Goal: Navigation & Orientation: Find specific page/section

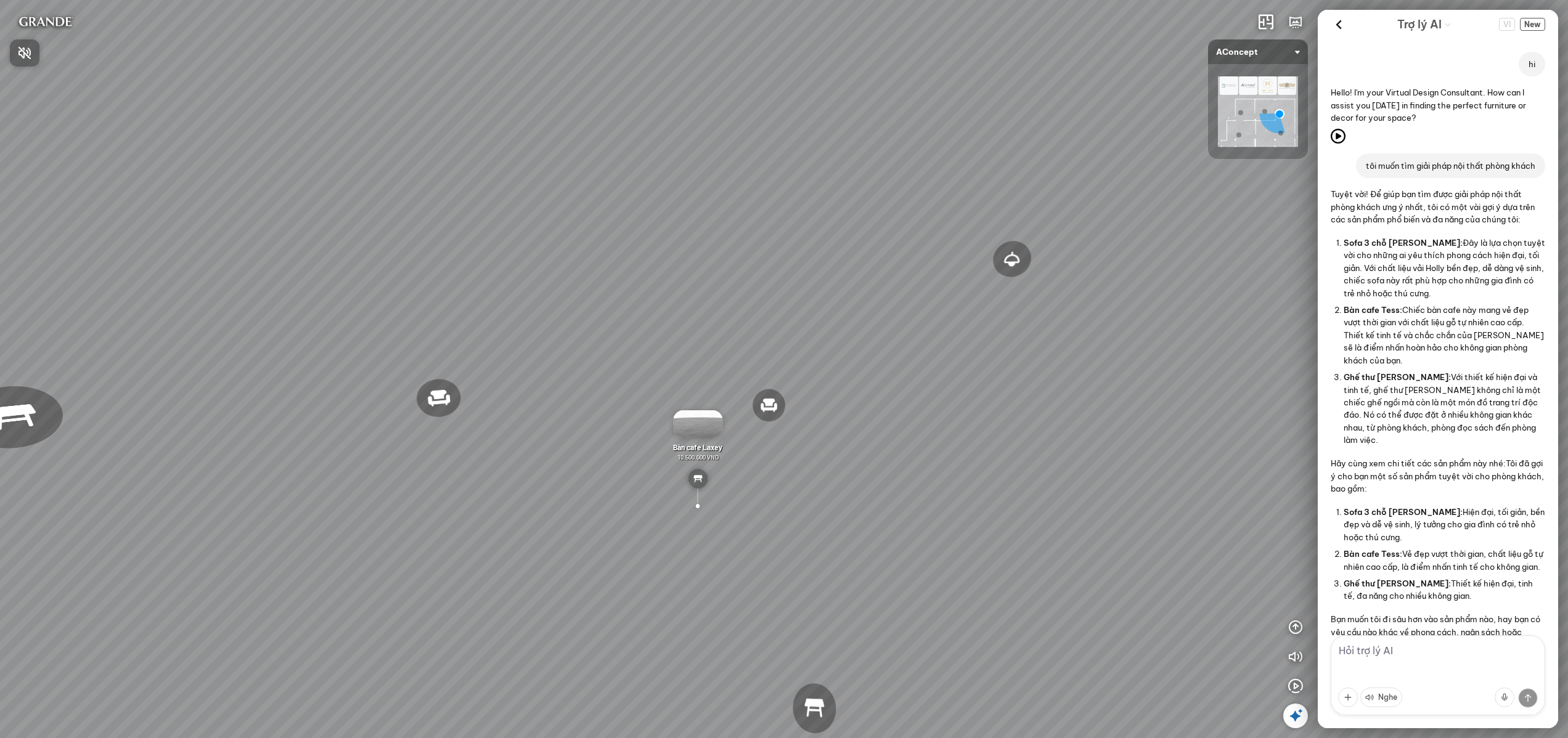
scroll to position [1551, 0]
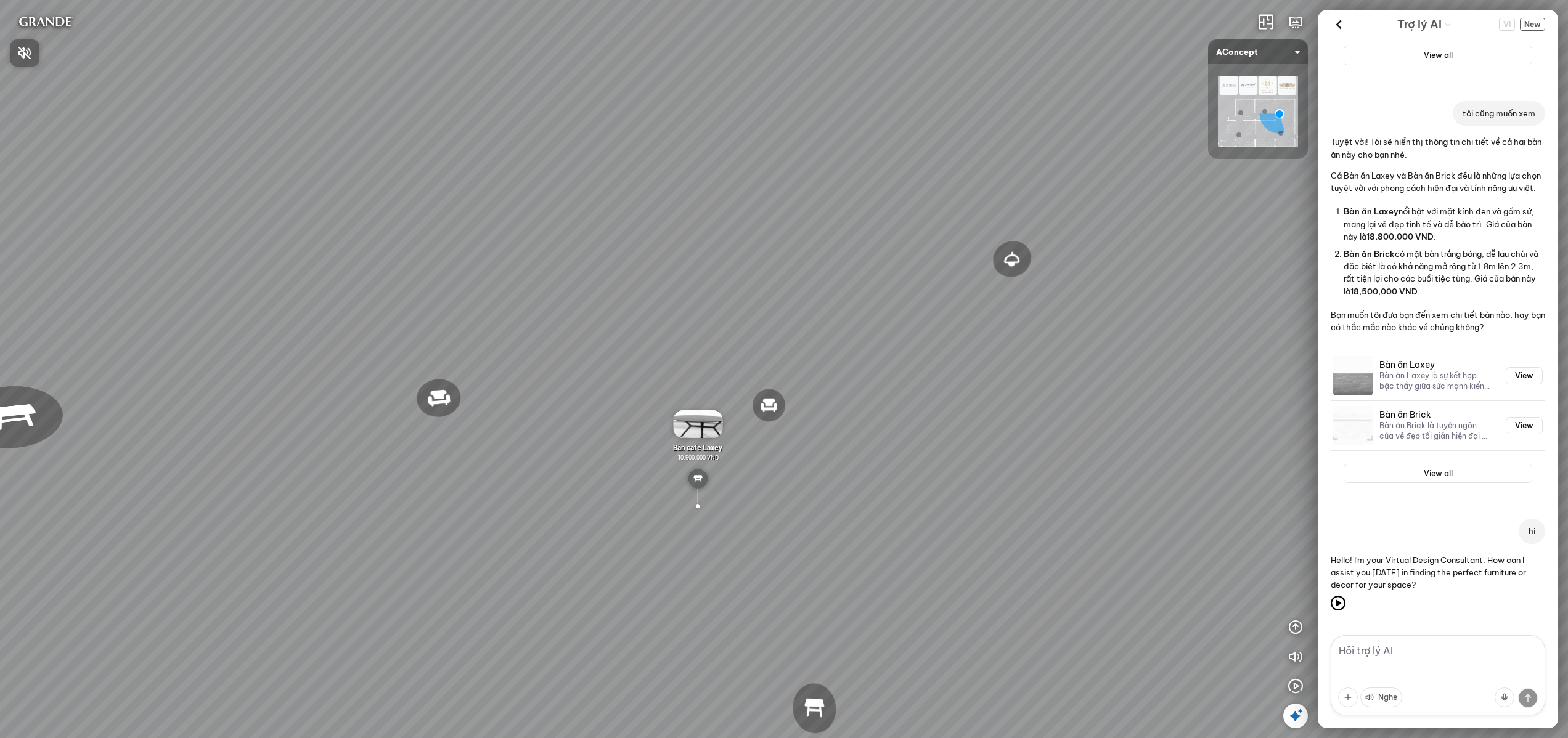
drag, startPoint x: 917, startPoint y: 273, endPoint x: 937, endPoint y: 270, distance: 20.2
click at [939, 270] on div at bounding box center [784, 369] width 1568 height 738
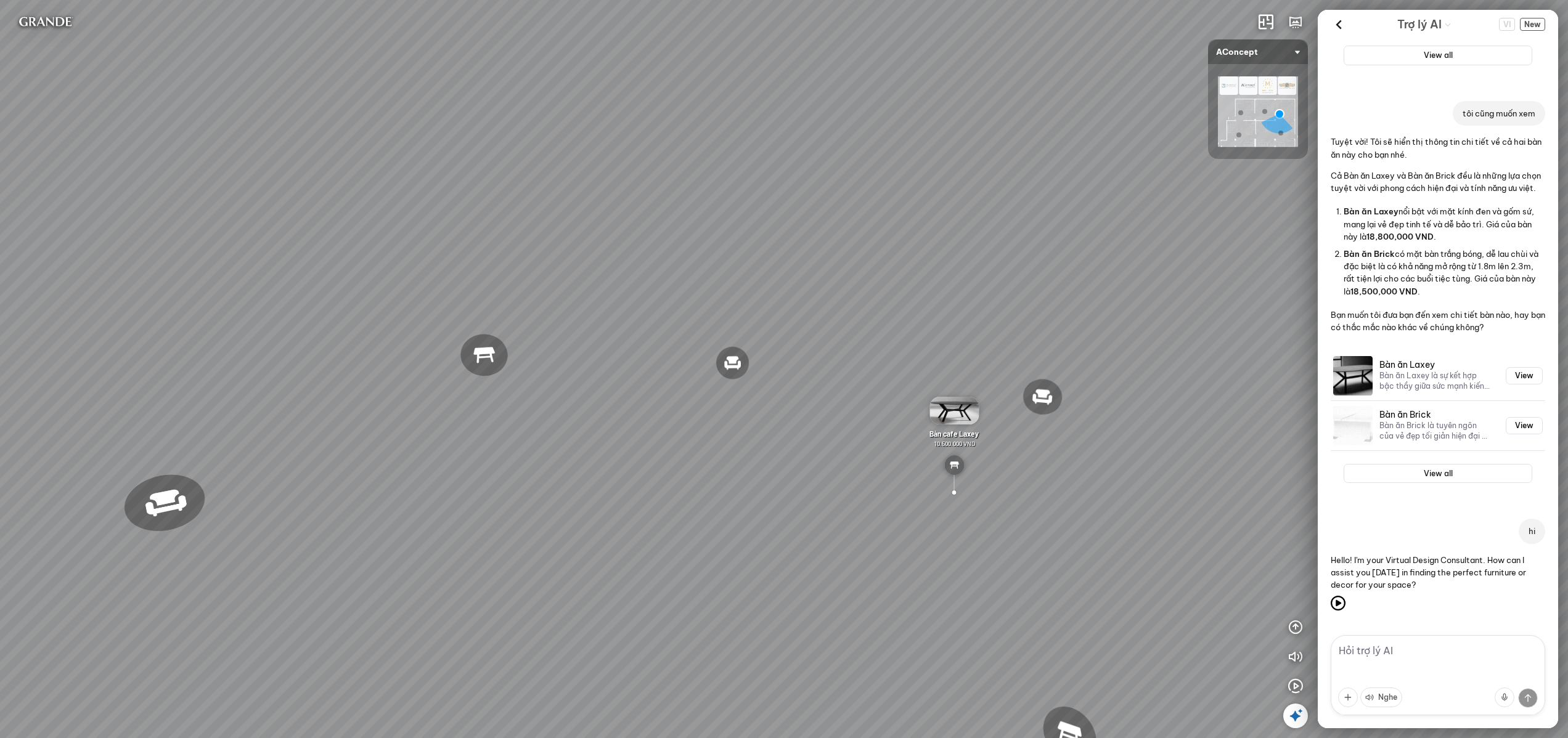
drag, startPoint x: 625, startPoint y: 309, endPoint x: 824, endPoint y: 294, distance: 199.6
click at [824, 294] on div "Đèn [PERSON_NAME] 5.300.000 VND Giường ngủ Palima 19.000.000 VND Ghế thư giãn N…" at bounding box center [784, 369] width 1568 height 738
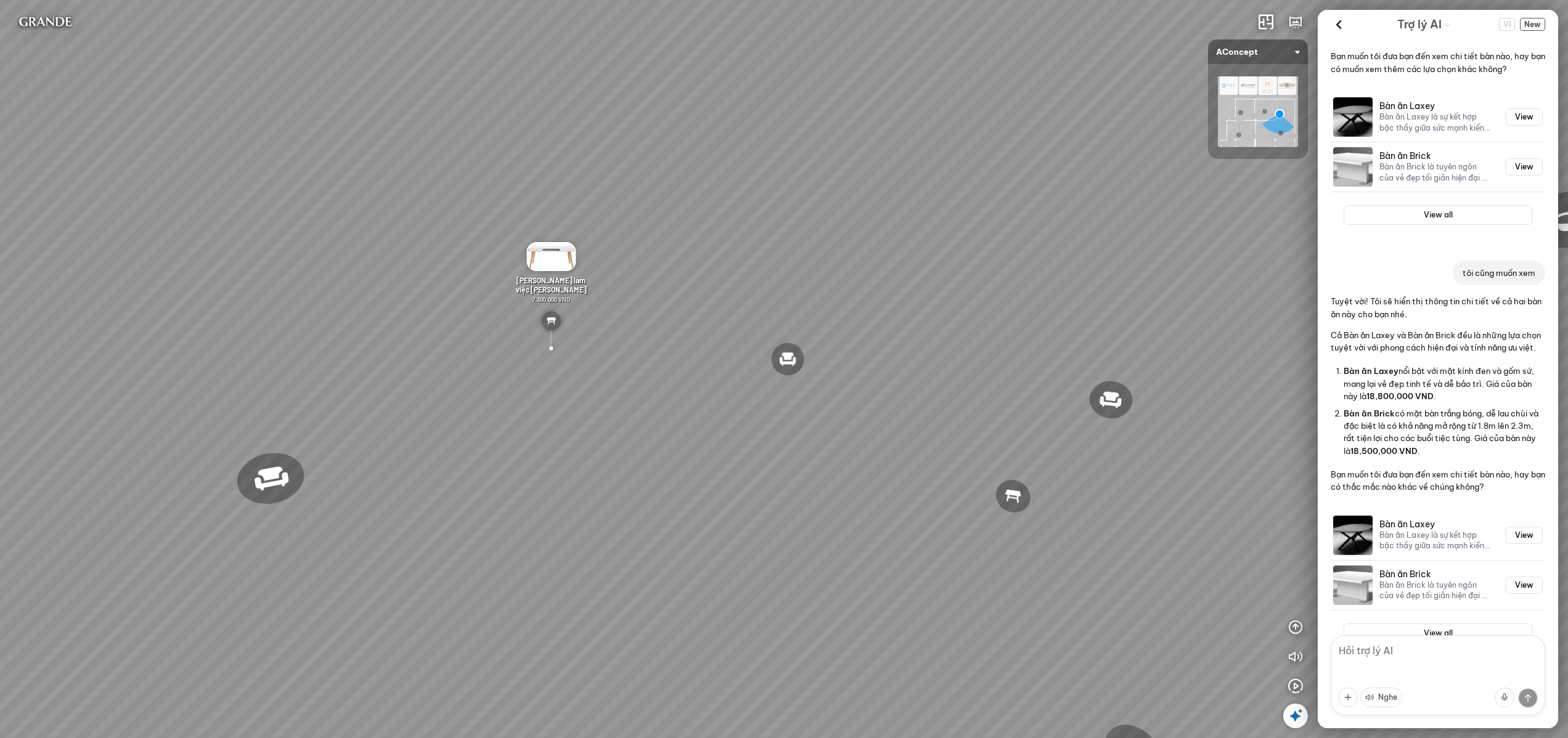
scroll to position [1551, 0]
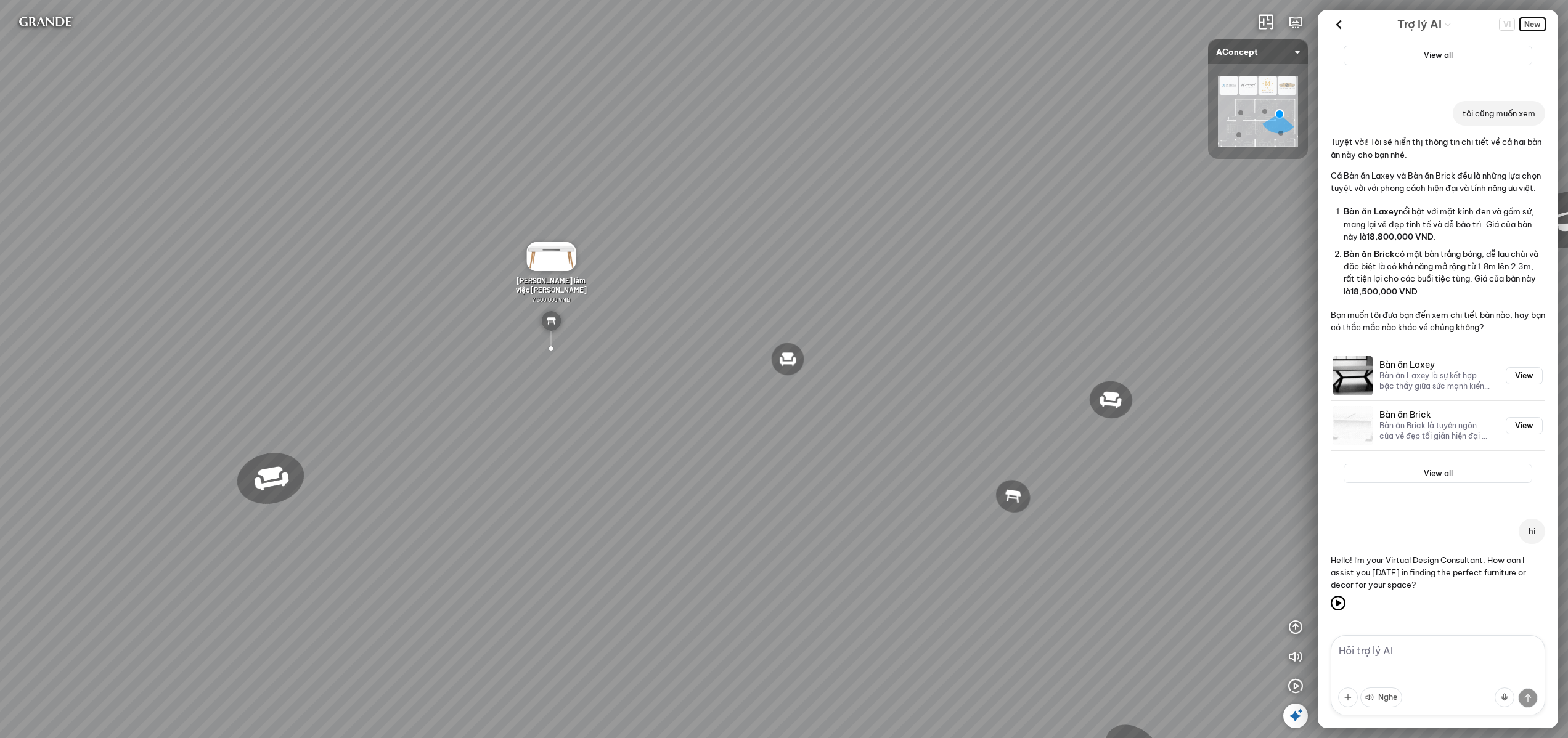
click at [1540, 22] on span "New" at bounding box center [1532, 25] width 25 height 13
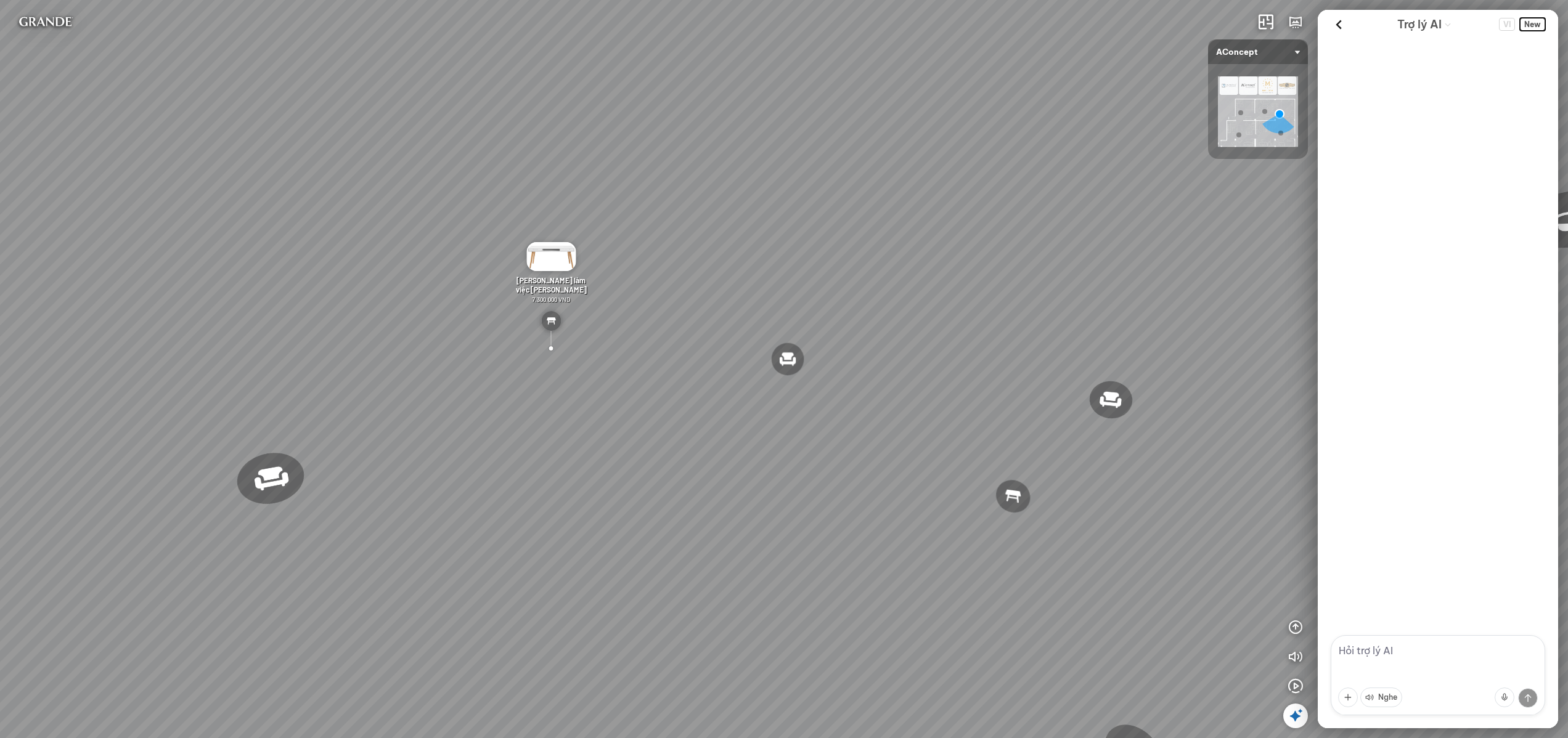
scroll to position [0, 0]
click at [1403, 668] on textarea at bounding box center [1438, 675] width 215 height 80
type textarea "đưa tôi đến khu vực bếp"
type textarea "tôi q"
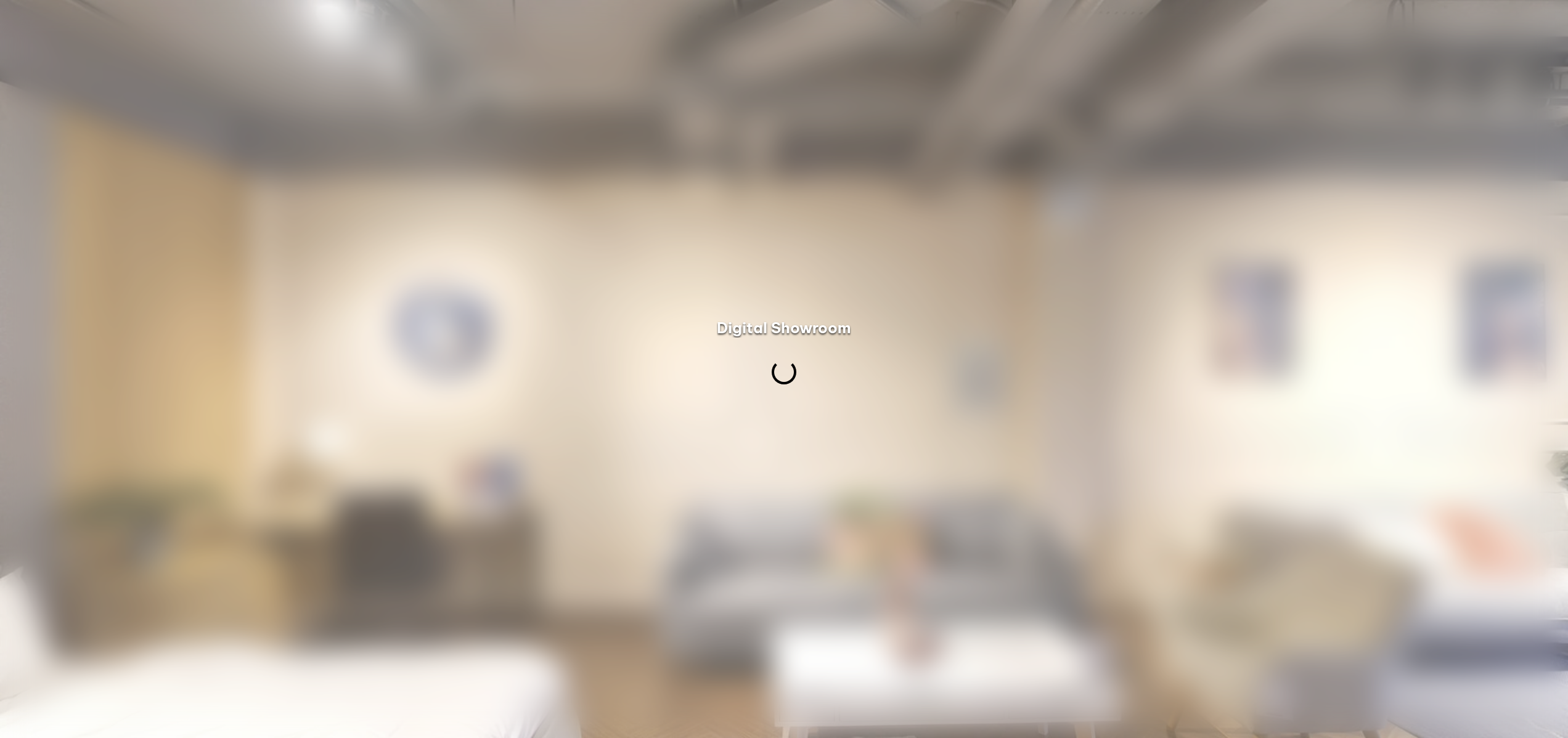
click at [1526, 701] on div at bounding box center [784, 369] width 1568 height 738
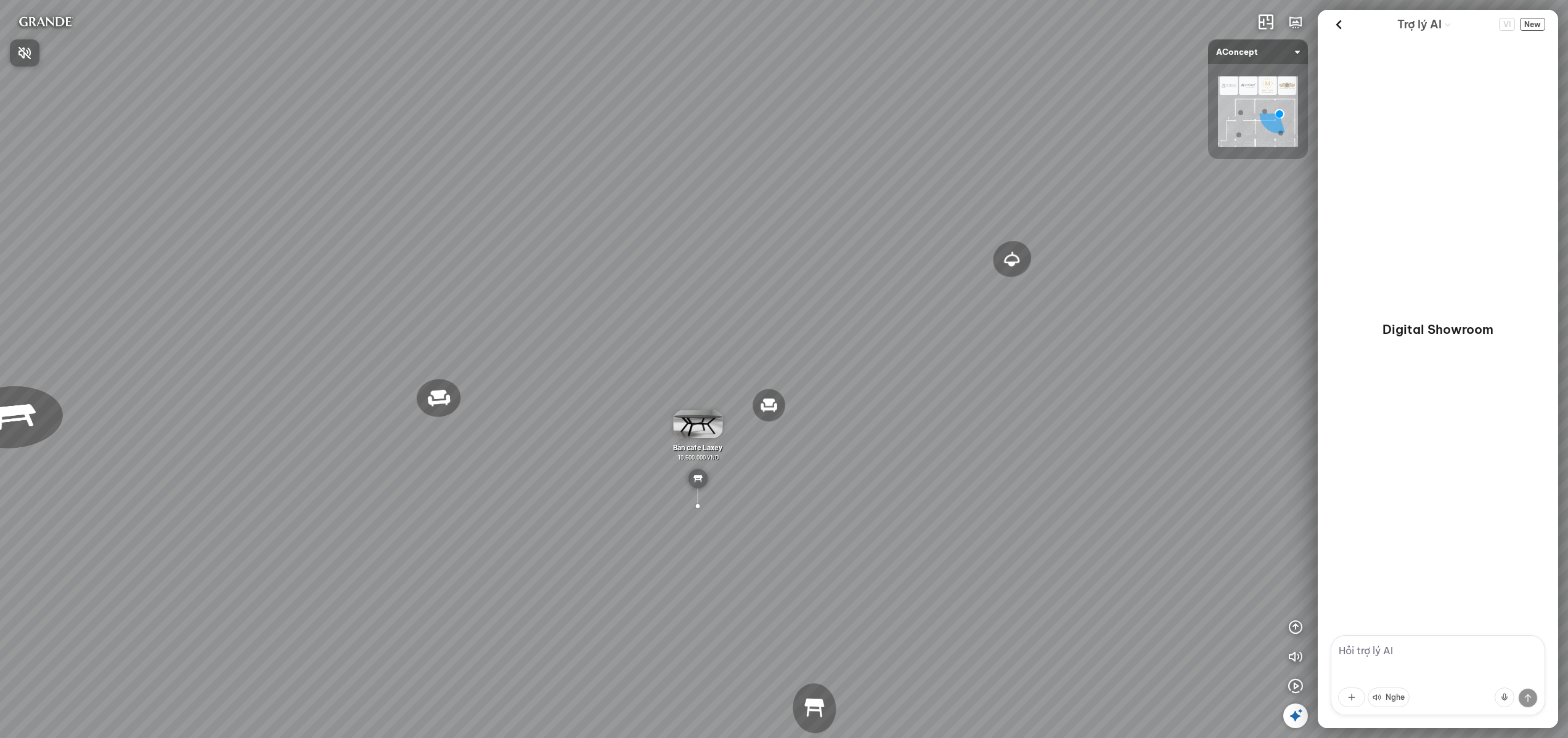
click at [1397, 656] on div at bounding box center [784, 369] width 1568 height 738
click at [1397, 656] on textarea at bounding box center [1438, 675] width 215 height 80
type textarea "đưa tôi đến khu vực bếp"
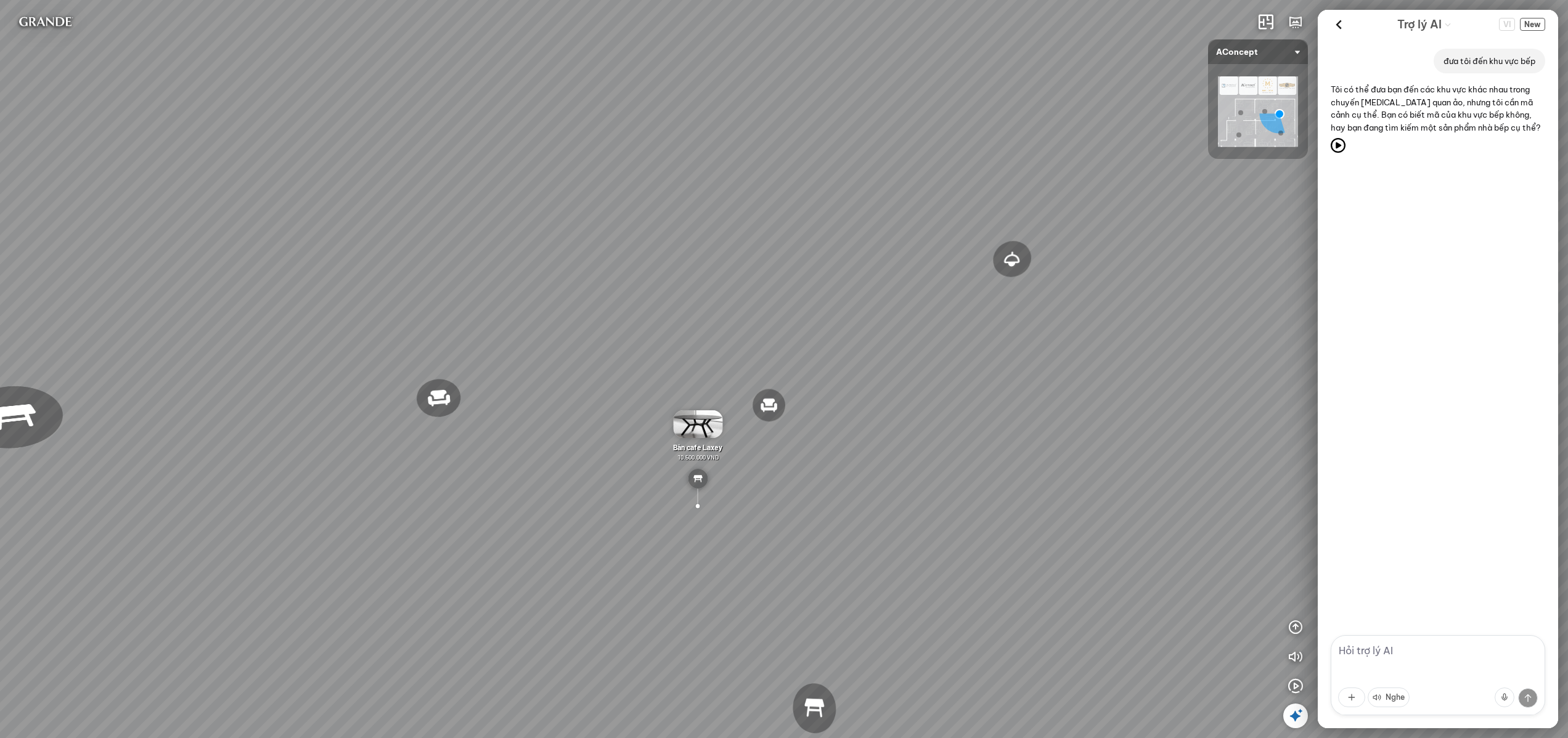
drag, startPoint x: 976, startPoint y: 237, endPoint x: 998, endPoint y: 230, distance: 23.1
click at [1010, 237] on div "Đèn trần Reno 5.300.000 VND Giường ngủ Palima 19.000.000 VND Ghế thư giãn Nanna…" at bounding box center [784, 369] width 1568 height 738
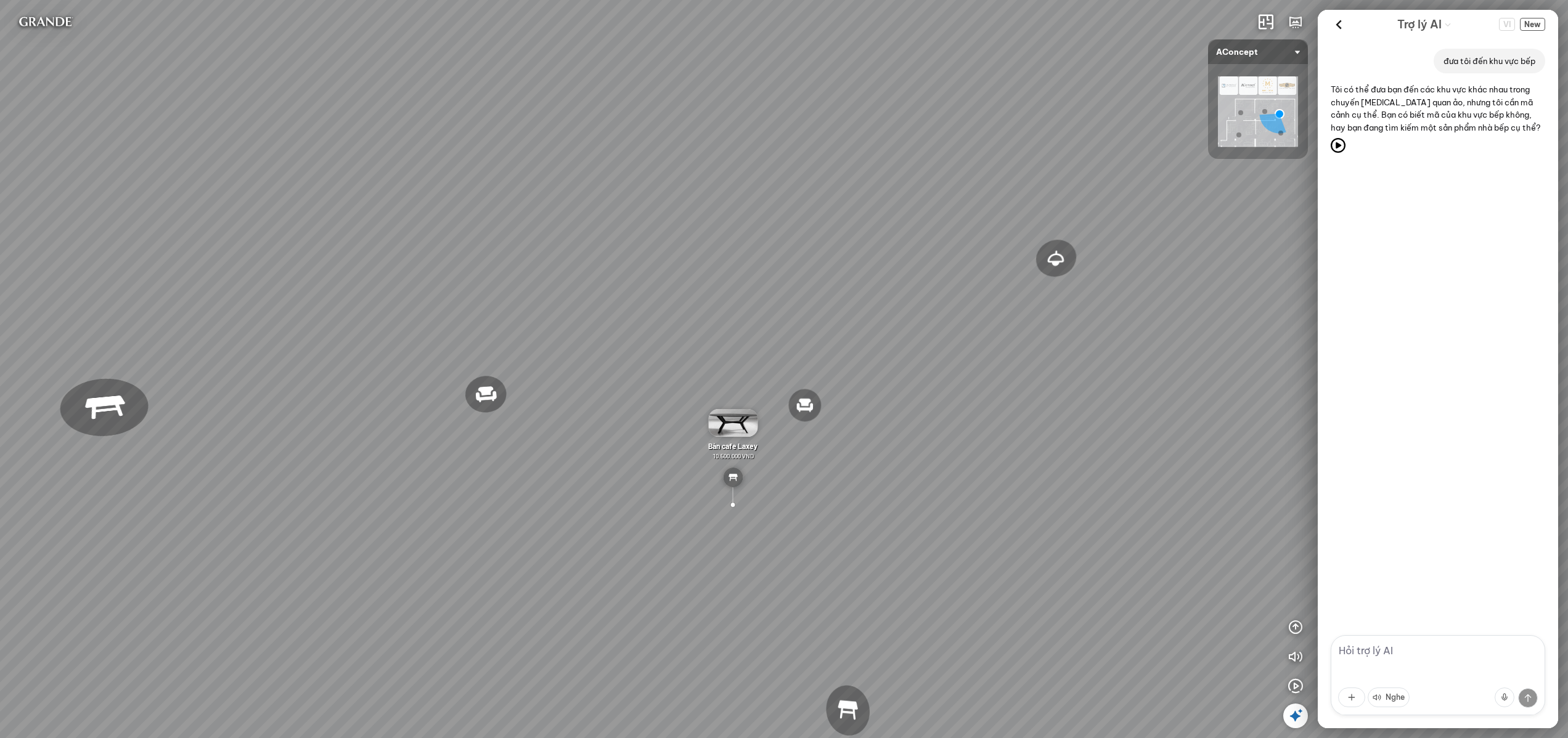
click at [1193, 376] on div "Đèn trần Reno 5.300.000 VND Giường ngủ Palima 19.000.000 VND Ghế thư giãn Nanna…" at bounding box center [784, 369] width 1568 height 738
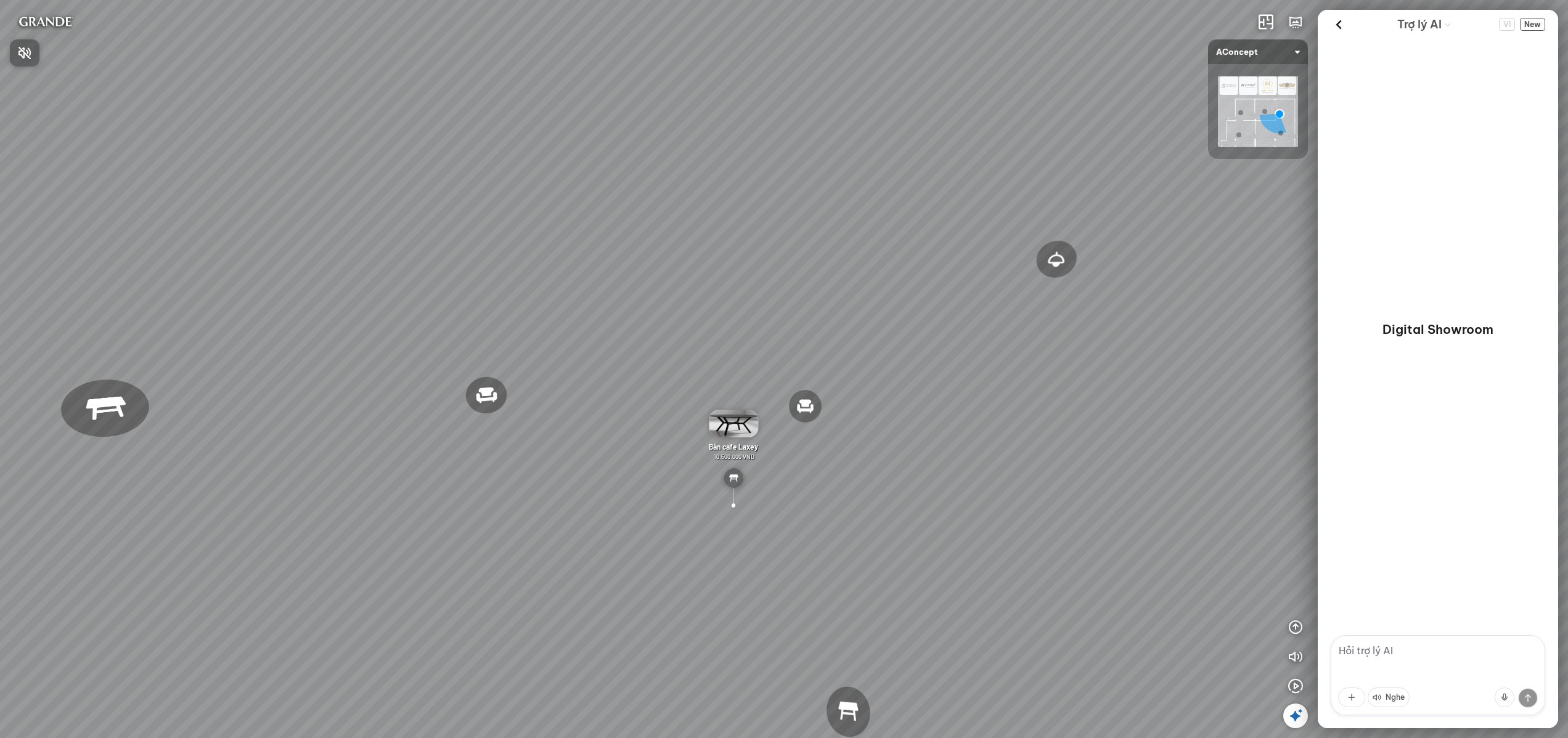
click at [1422, 663] on div at bounding box center [784, 369] width 1568 height 738
click at [1422, 663] on textarea at bounding box center [1438, 675] width 215 height 80
type textarea "đưa tôi đến khu vực bếp"
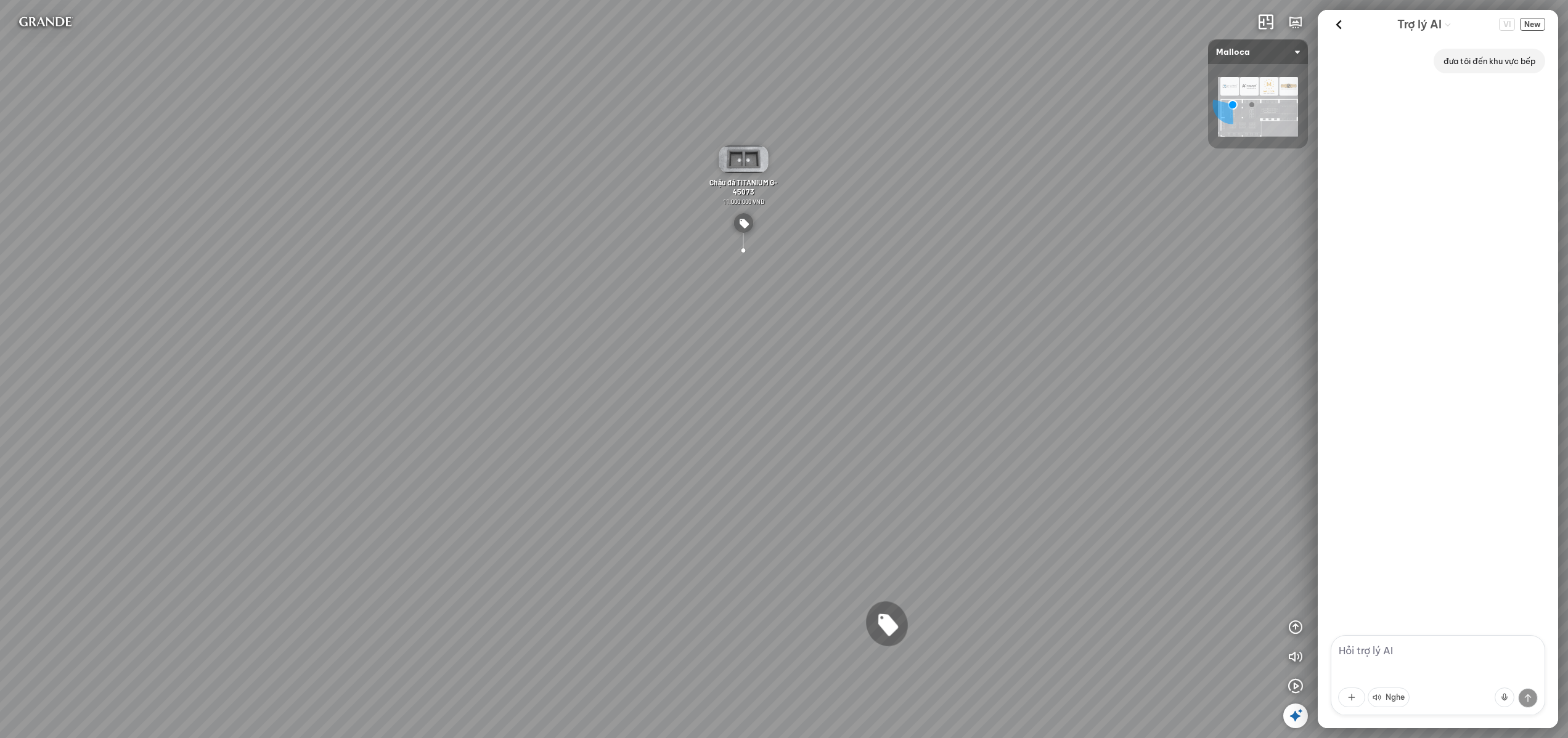
click at [1413, 647] on textarea at bounding box center [1438, 675] width 215 height 80
type textarea "các sản phẩm đang trưng bày"
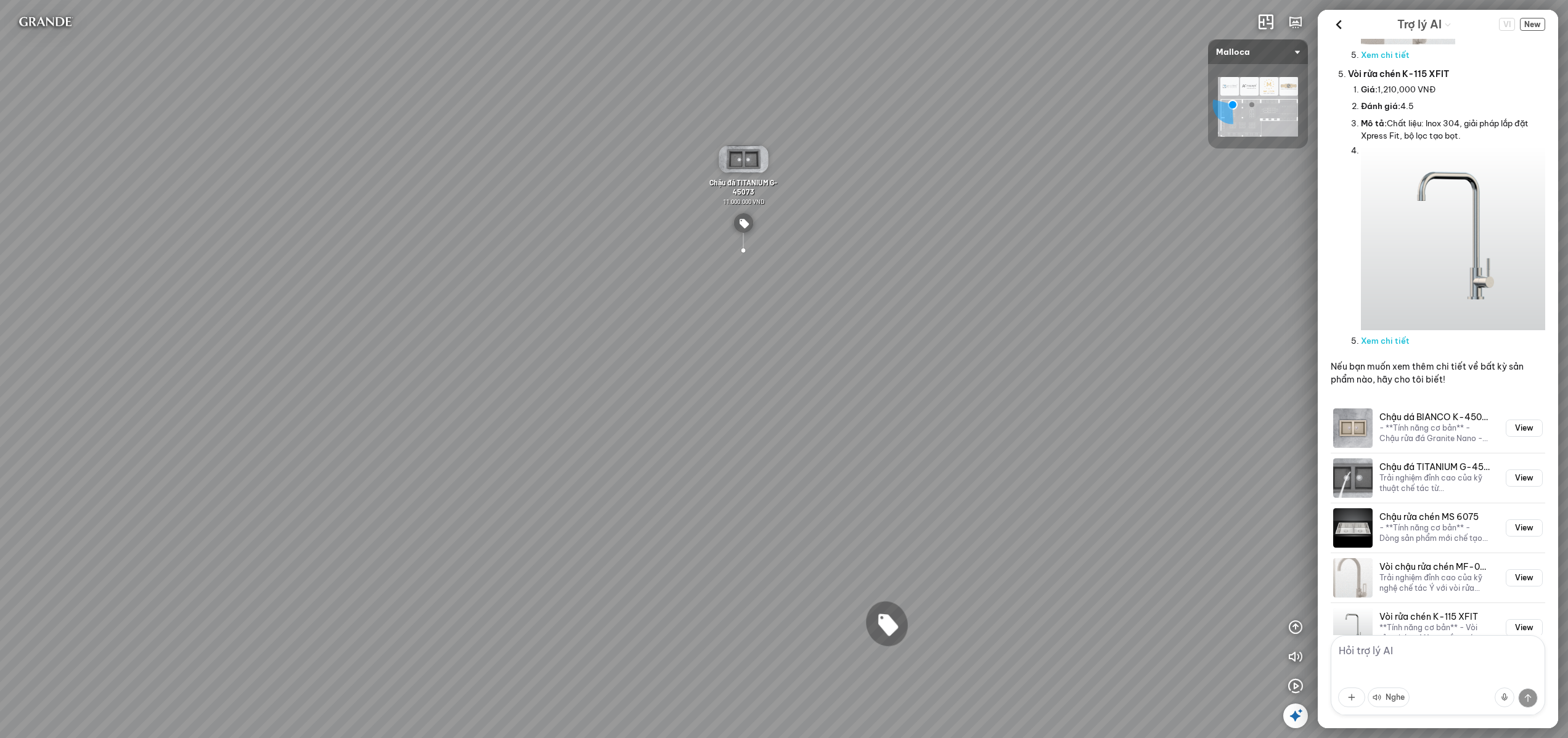
scroll to position [1277, 0]
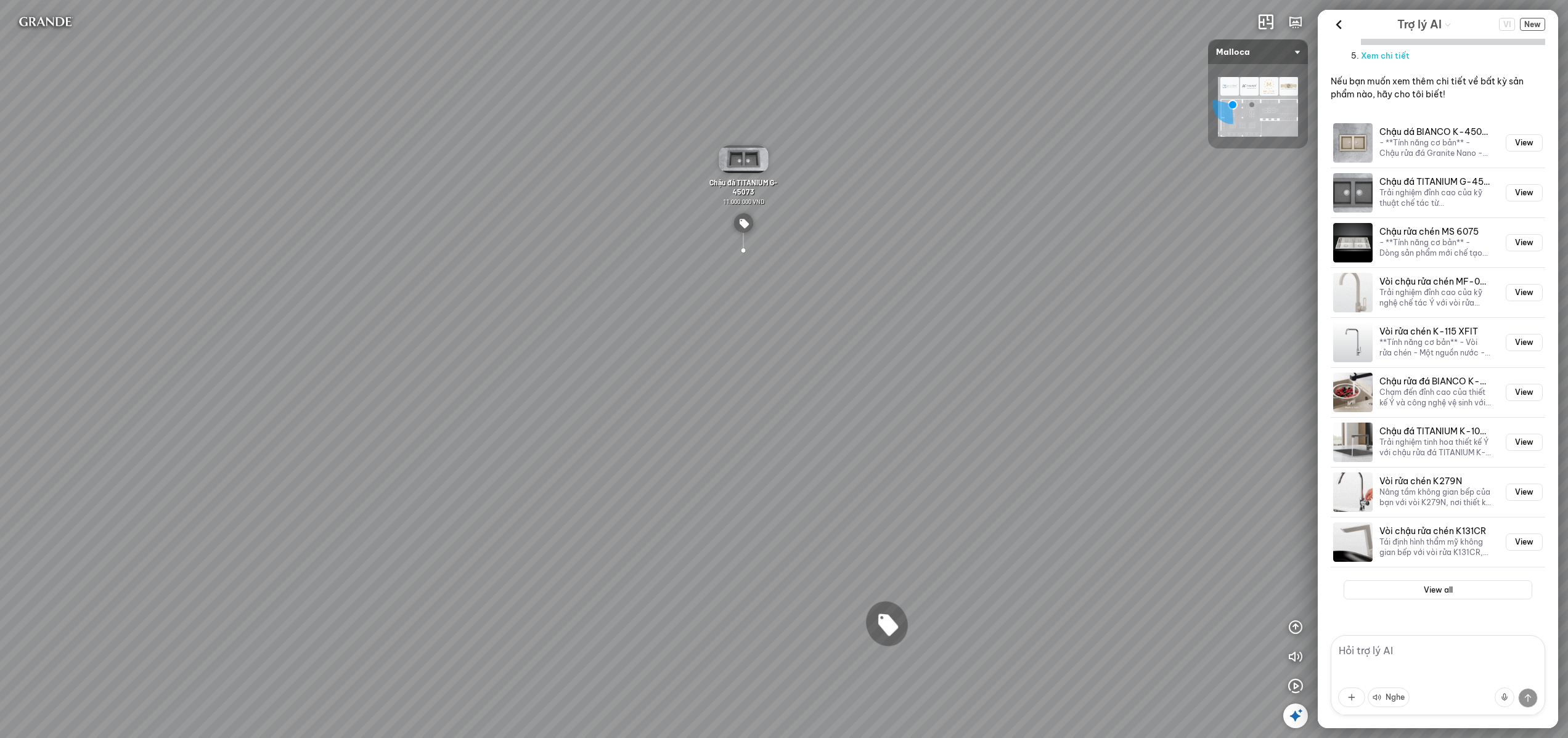
click at [1430, 663] on textarea at bounding box center [1438, 675] width 215 height 80
type textarea "đưa tôi đến khu vực phòng khách"
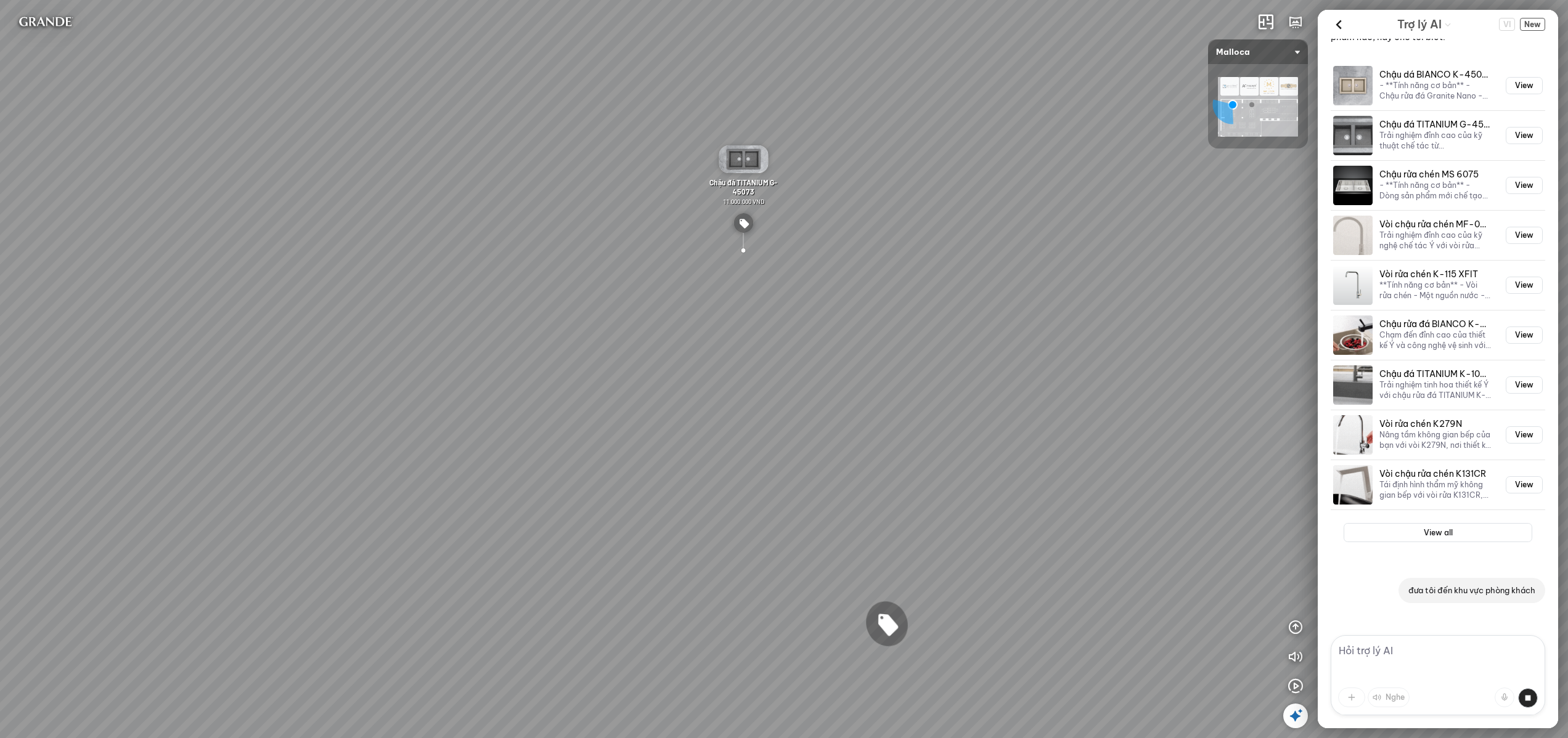
scroll to position [1321, 0]
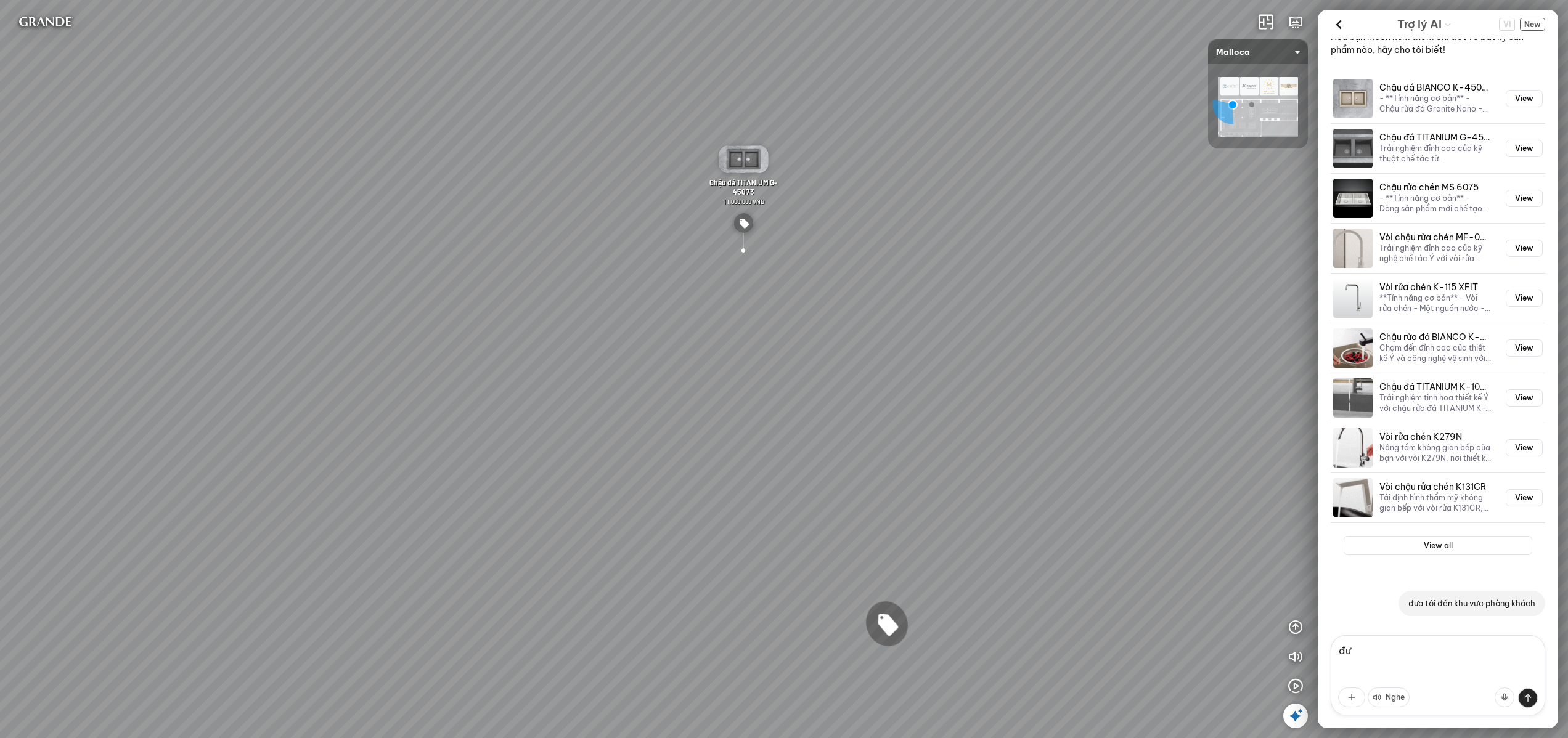
type textarea "đ"
type textarea "bạn có khu vực trưng bày nào"
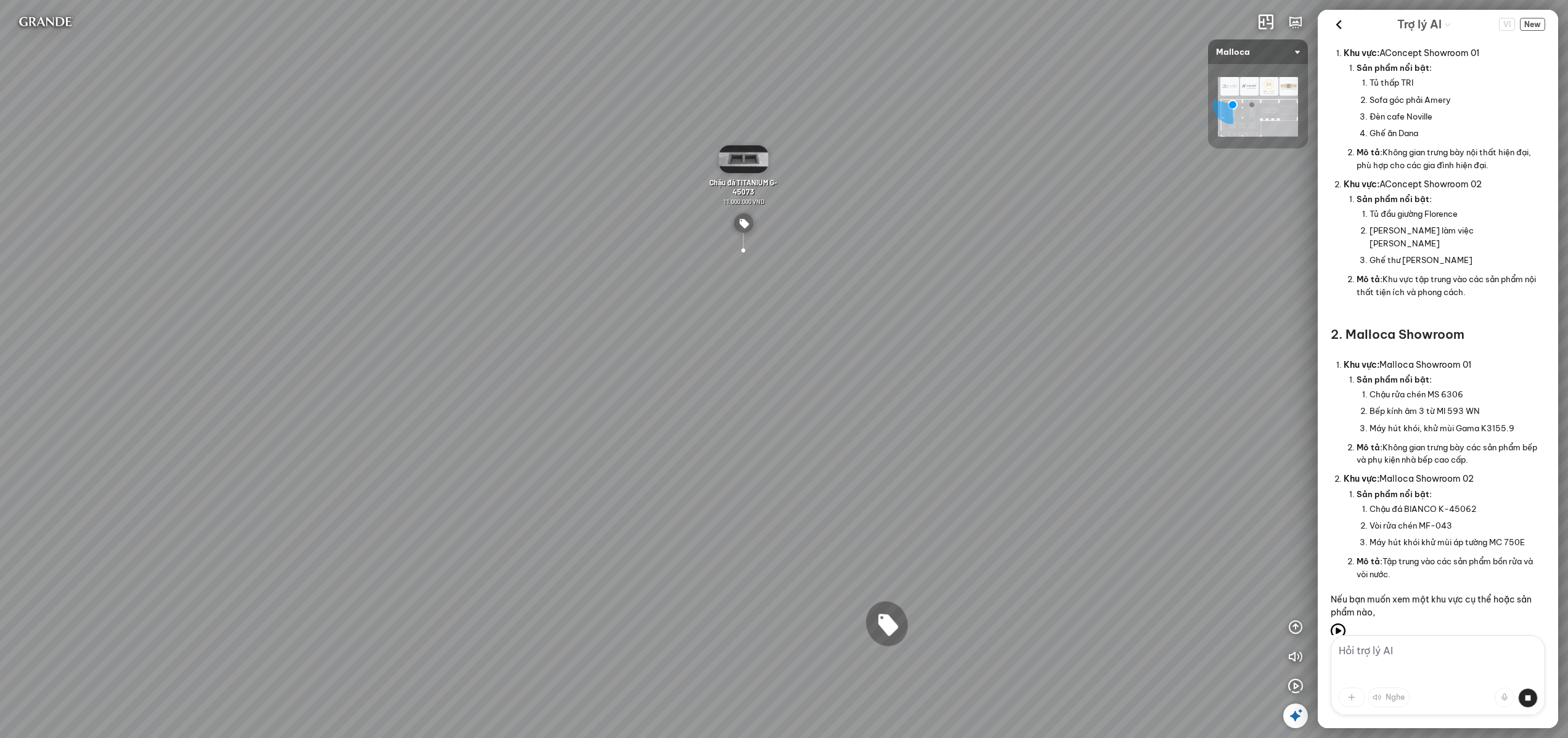
scroll to position [2039, 0]
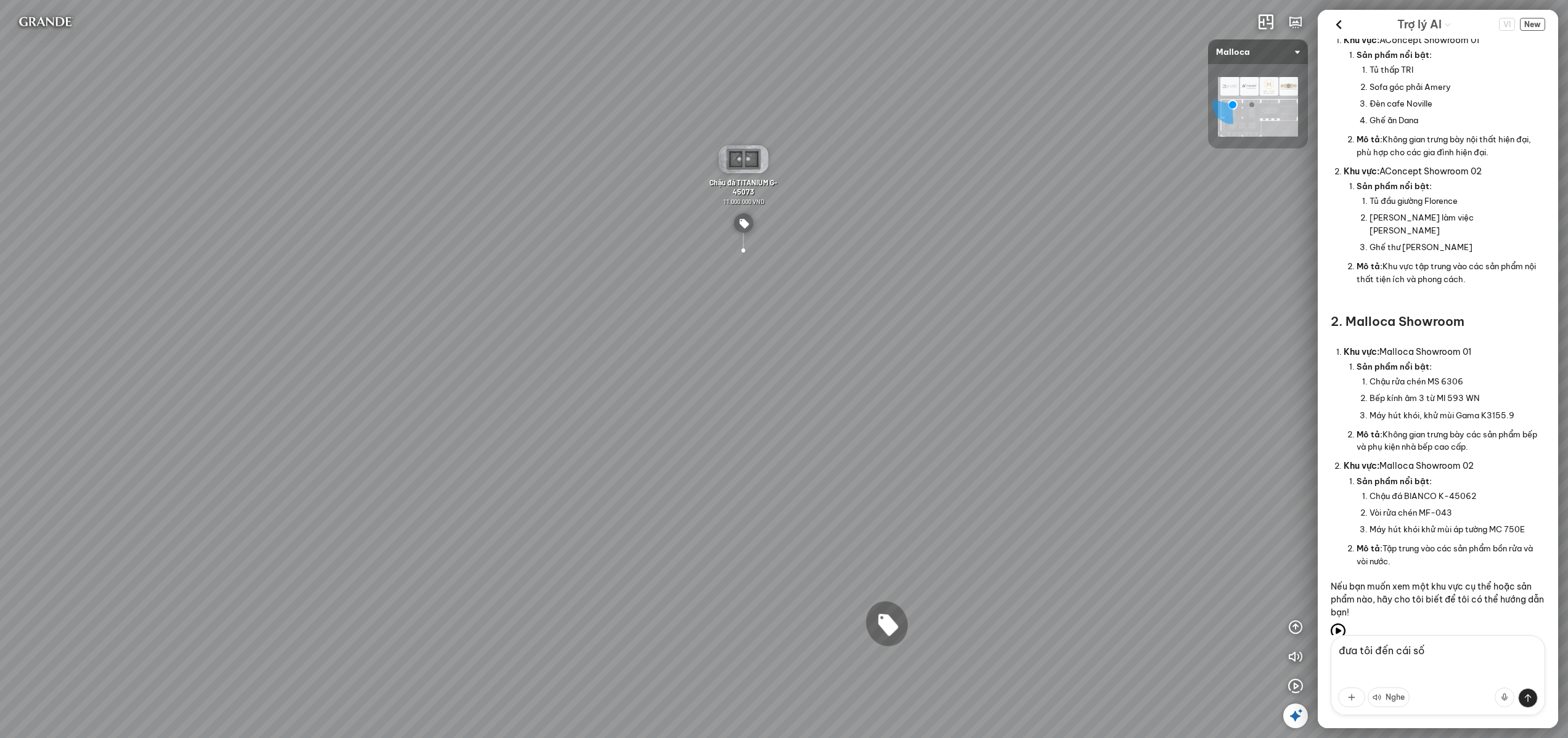
type textarea "đưa tôi đến cái số 1"
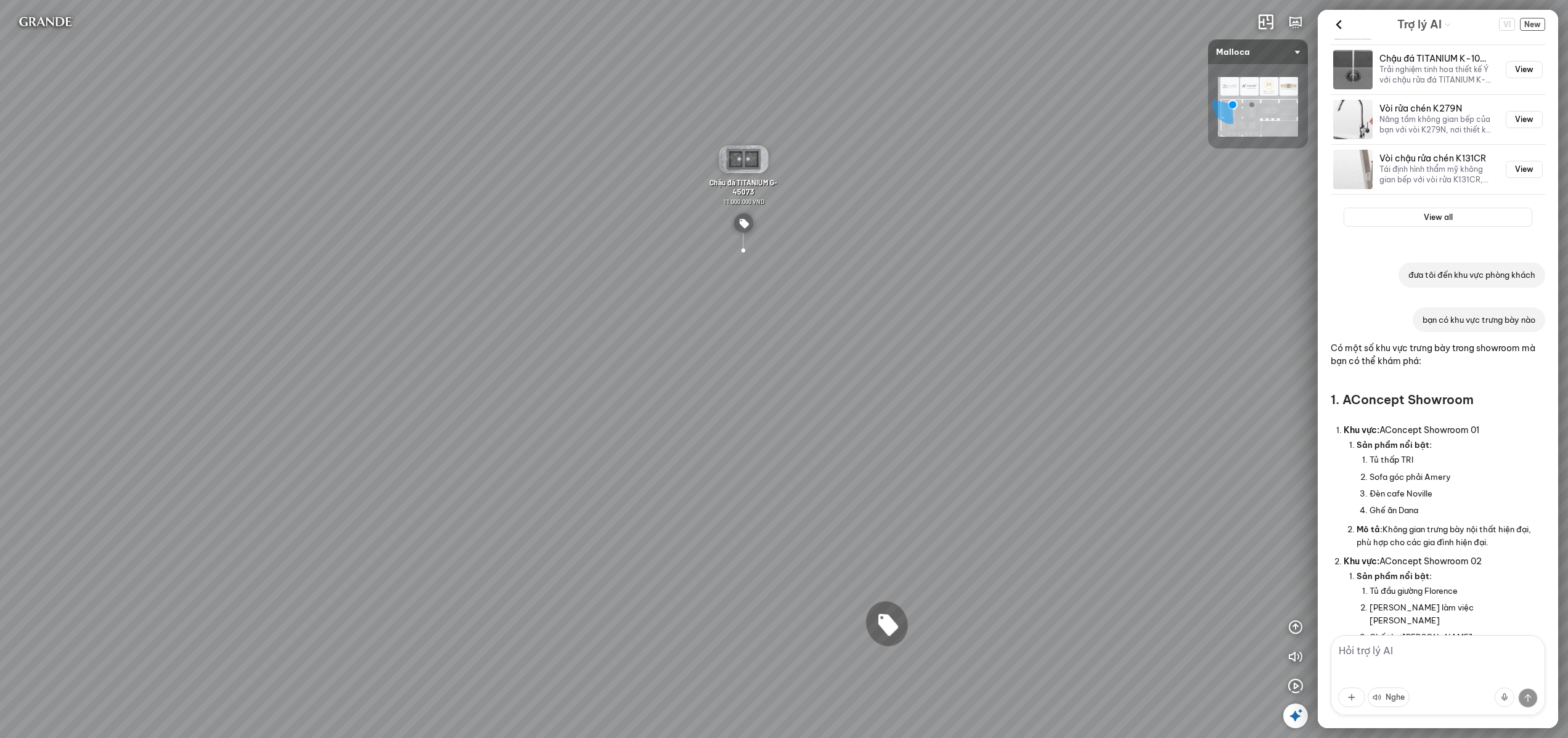
scroll to position [1780, 0]
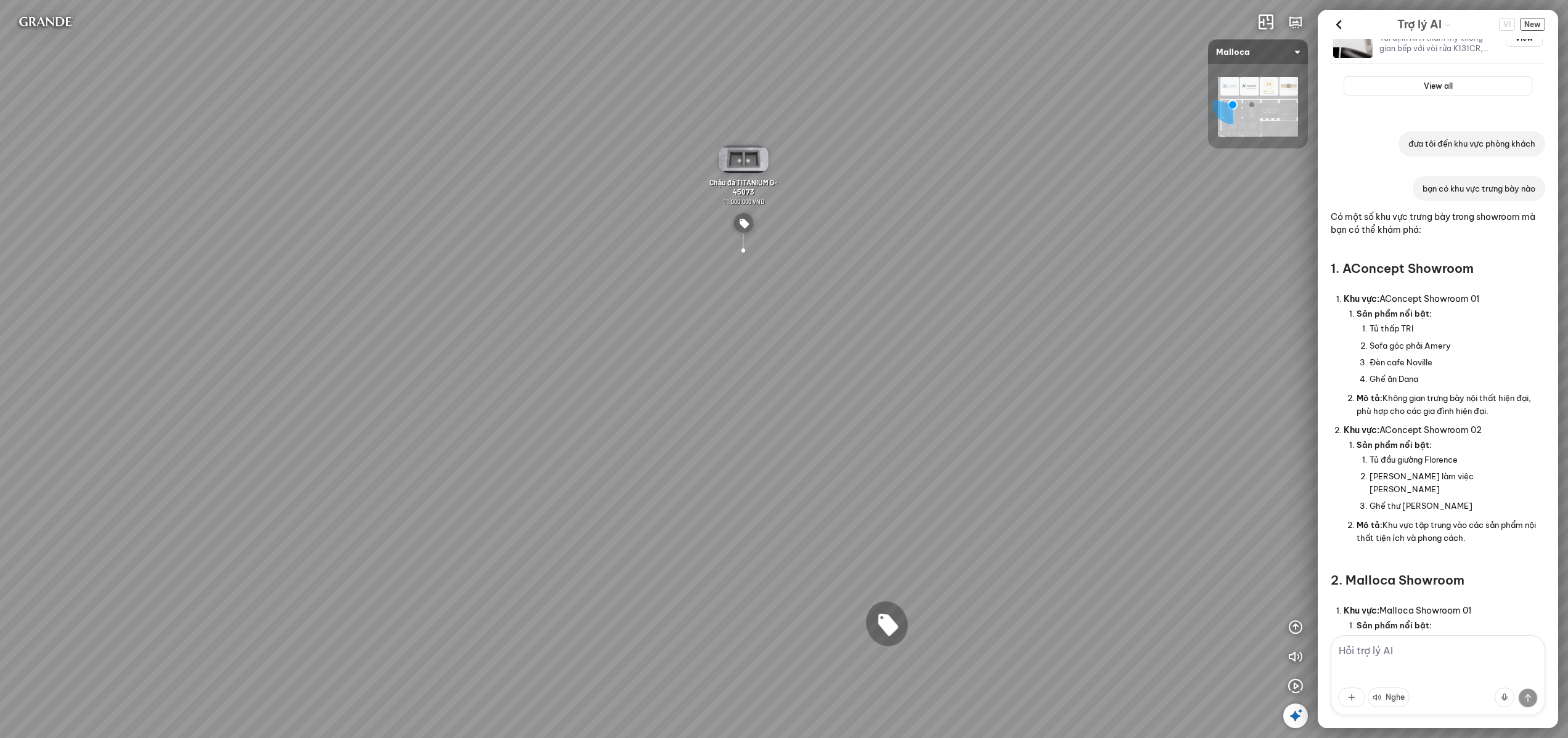
drag, startPoint x: 1478, startPoint y: 255, endPoint x: 1368, endPoint y: 254, distance: 110.0
click at [1368, 260] on h3 "1. AConcept Showroom" at bounding box center [1438, 269] width 215 height 17
click at [1429, 660] on textarea at bounding box center [1438, 675] width 215 height 80
type textarea "đưa tôi đến khu vực AConcept"
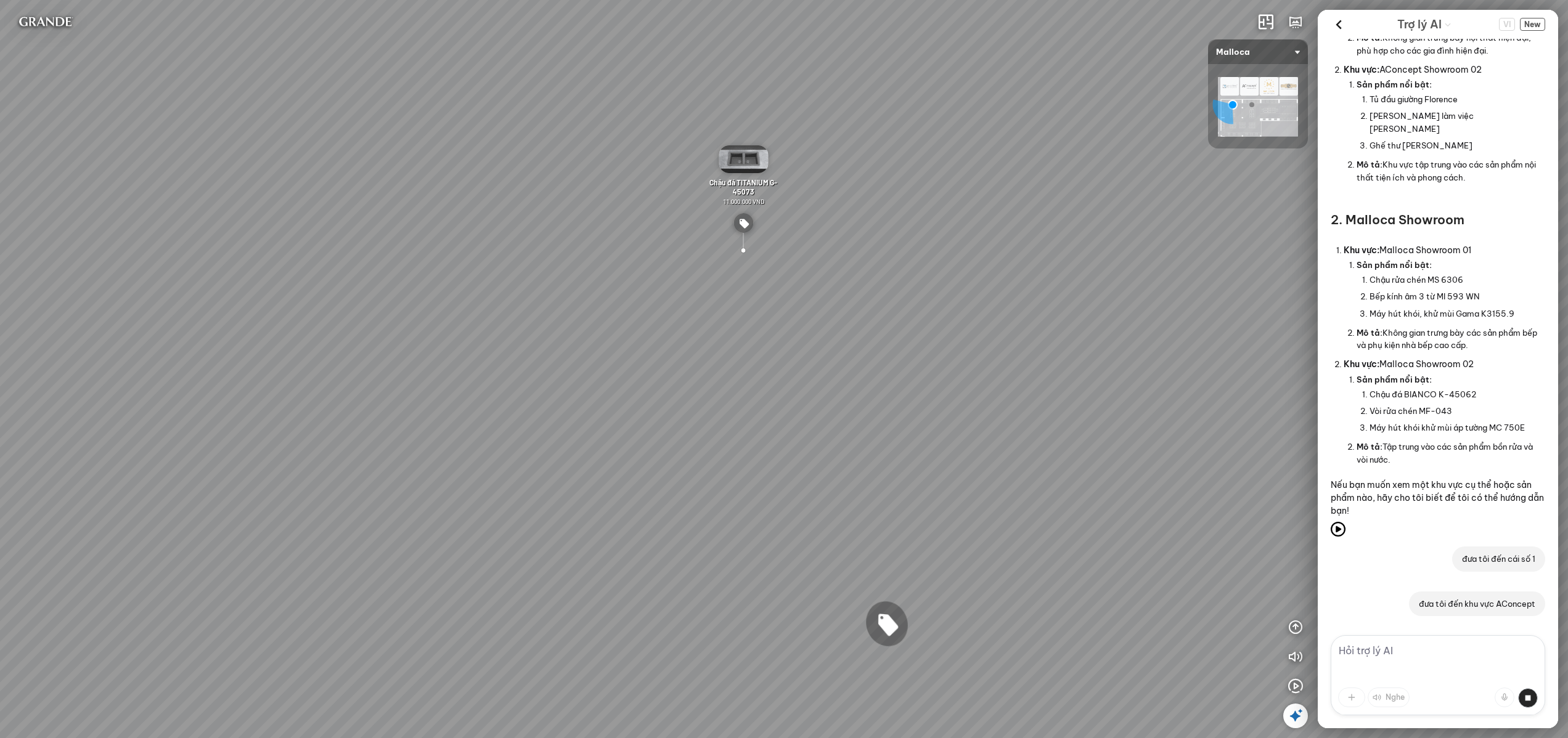
scroll to position [2128, 0]
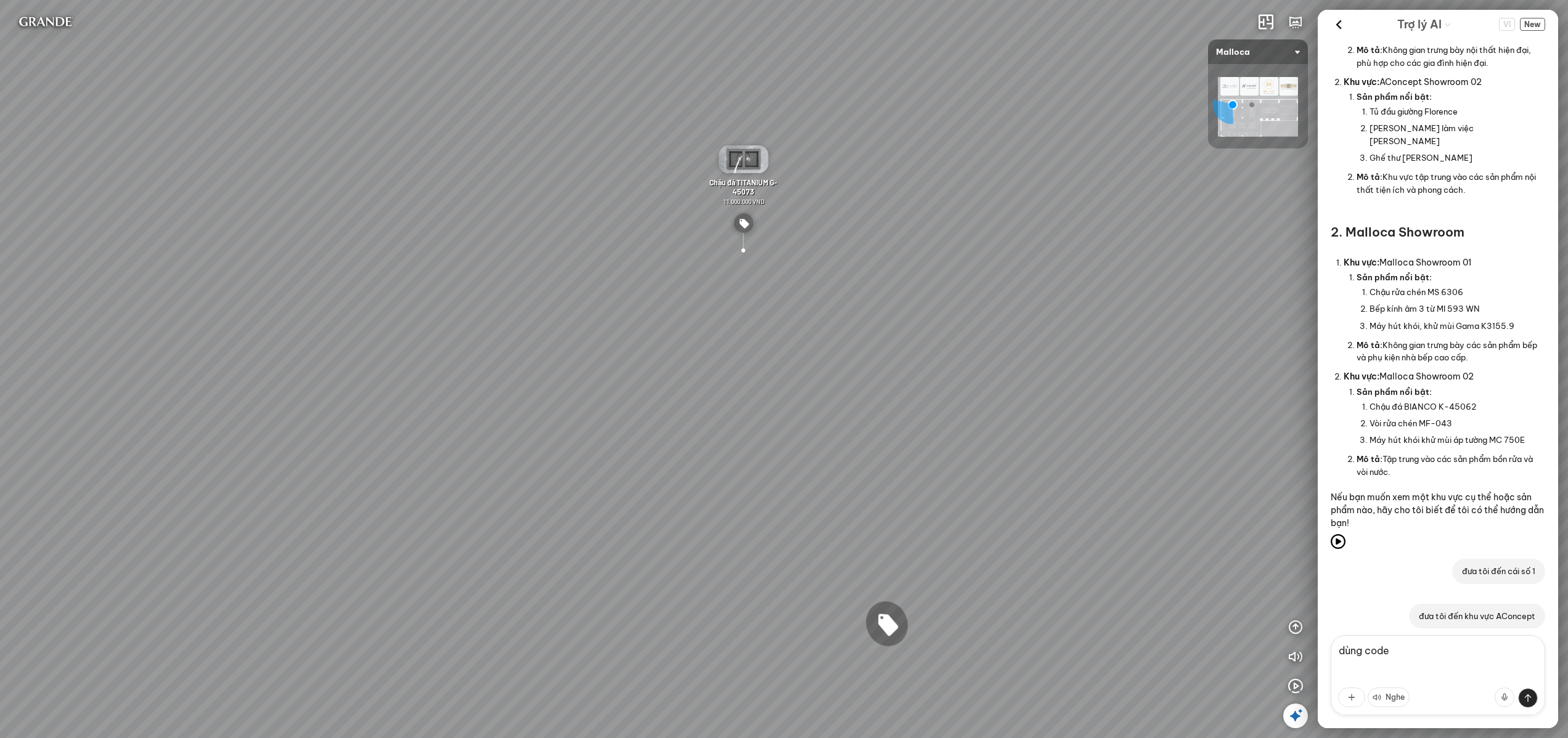
type textarea "dùng code"
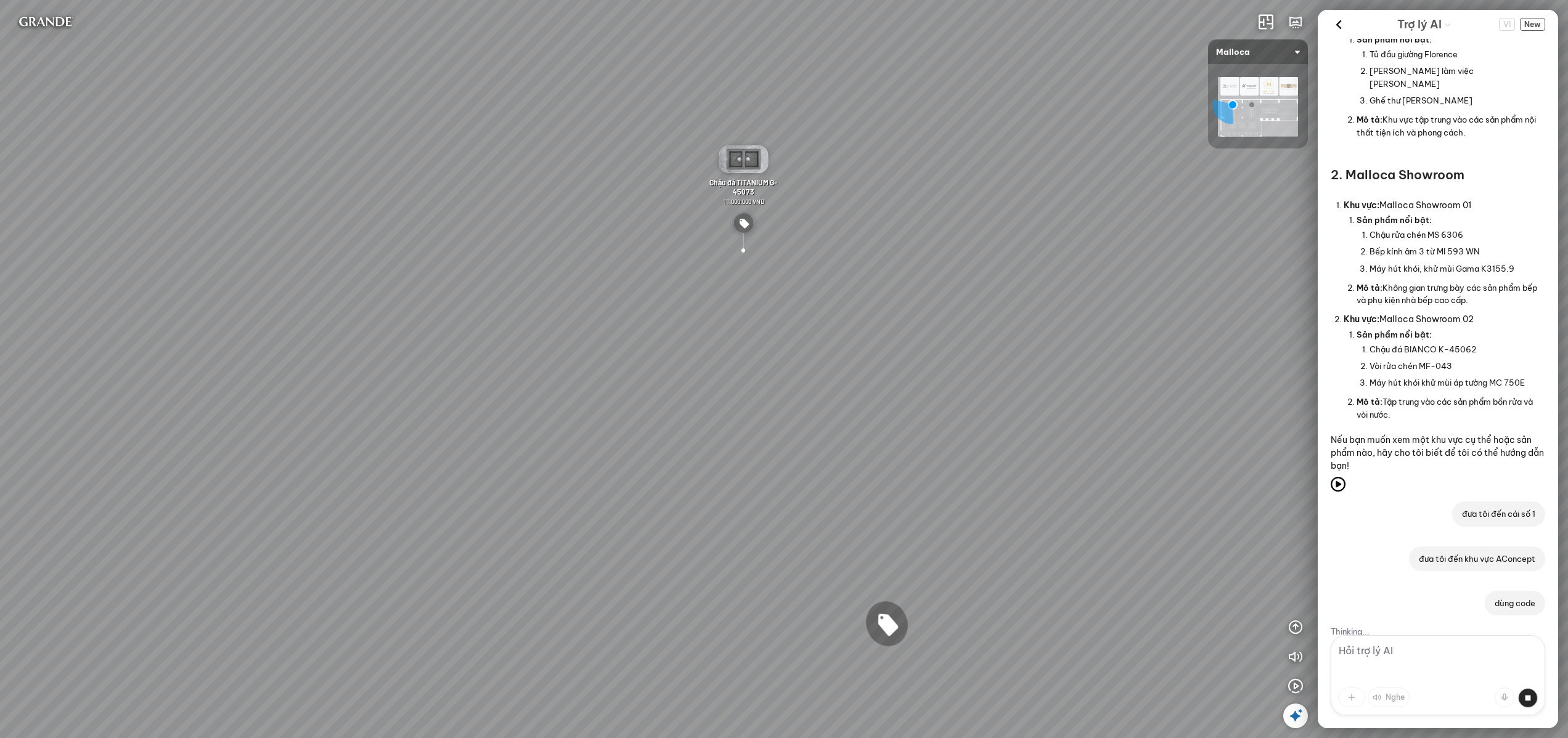
scroll to position [2173, 0]
